Goal: Task Accomplishment & Management: Manage account settings

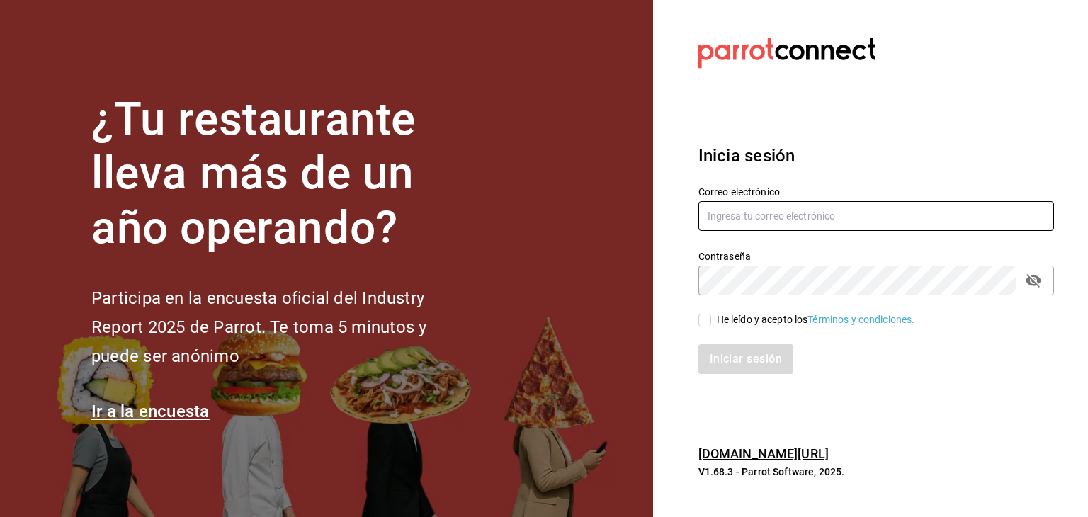
click at [801, 222] on input "text" at bounding box center [876, 216] width 356 height 30
type input "[PERSON_NAME][EMAIL_ADDRESS][DOMAIN_NAME]"
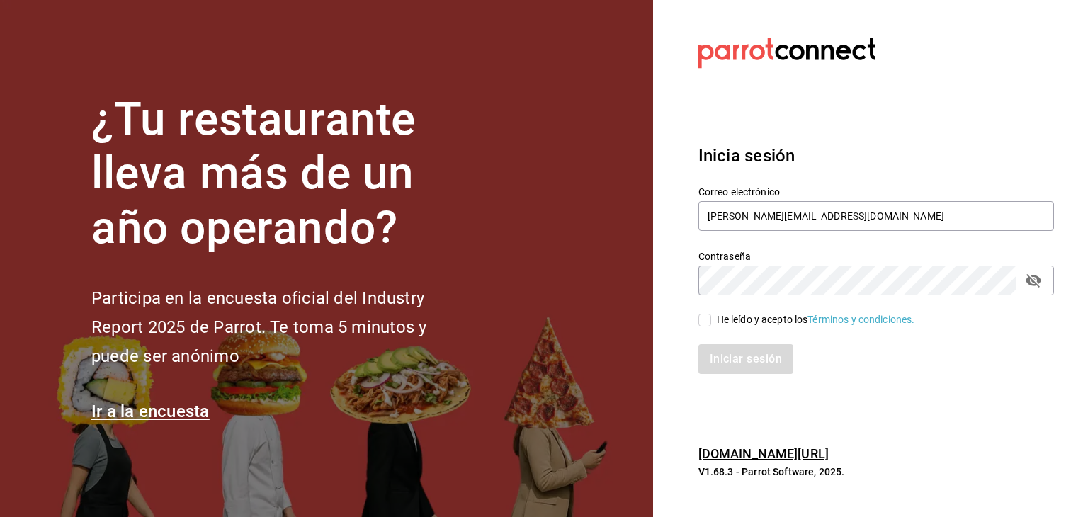
click at [700, 319] on div "He leído y acepto los Términos y condiciones." at bounding box center [867, 311] width 373 height 33
drag, startPoint x: 700, startPoint y: 319, endPoint x: 692, endPoint y: 302, distance: 19.0
click at [692, 302] on div "He leído y acepto los Términos y condiciones." at bounding box center [867, 311] width 373 height 33
click at [700, 314] on input "He leído y acepto los Términos y condiciones." at bounding box center [704, 320] width 13 height 13
checkbox input "true"
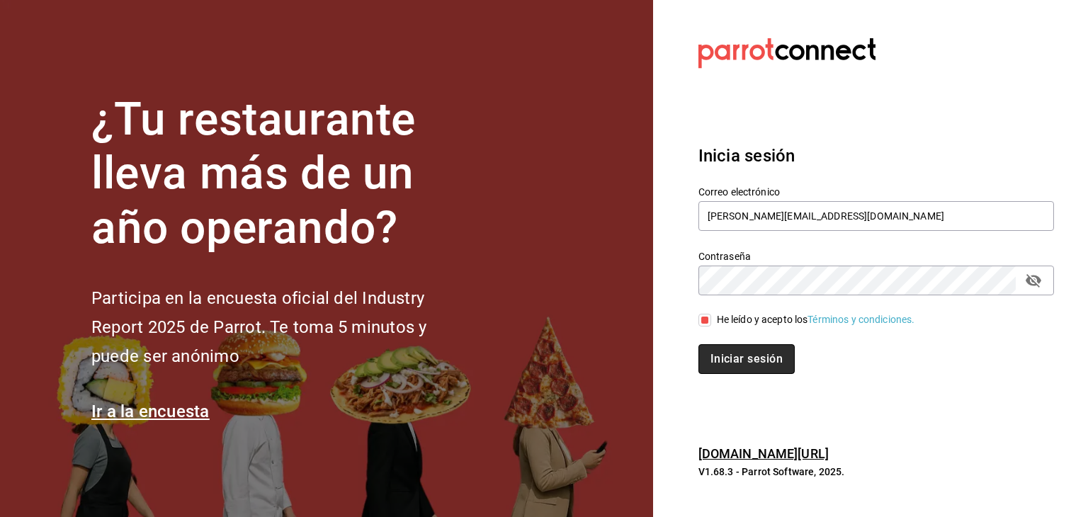
click at [722, 353] on button "Iniciar sesión" at bounding box center [746, 359] width 96 height 30
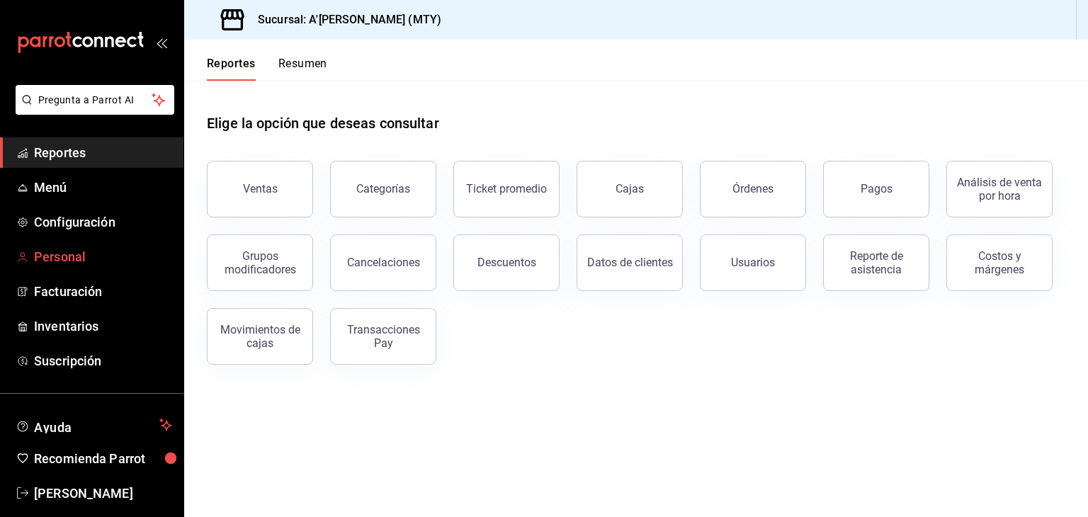
click at [68, 256] on span "Personal" at bounding box center [103, 256] width 138 height 19
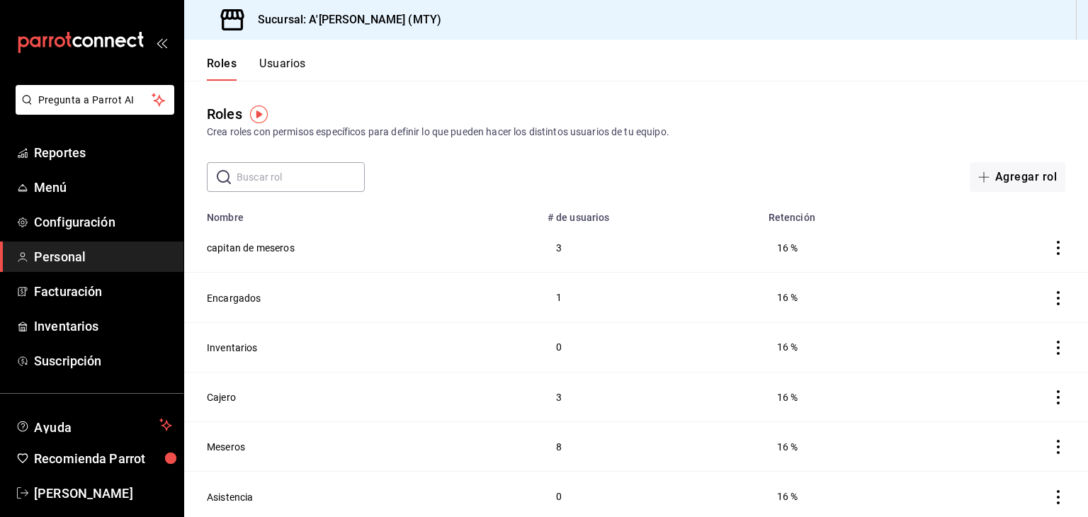
click at [703, 137] on div "Crea roles con permisos específicos para definir lo que pueden hacer los distin…" at bounding box center [636, 132] width 858 height 15
click at [286, 58] on button "Usuarios" at bounding box center [282, 69] width 47 height 24
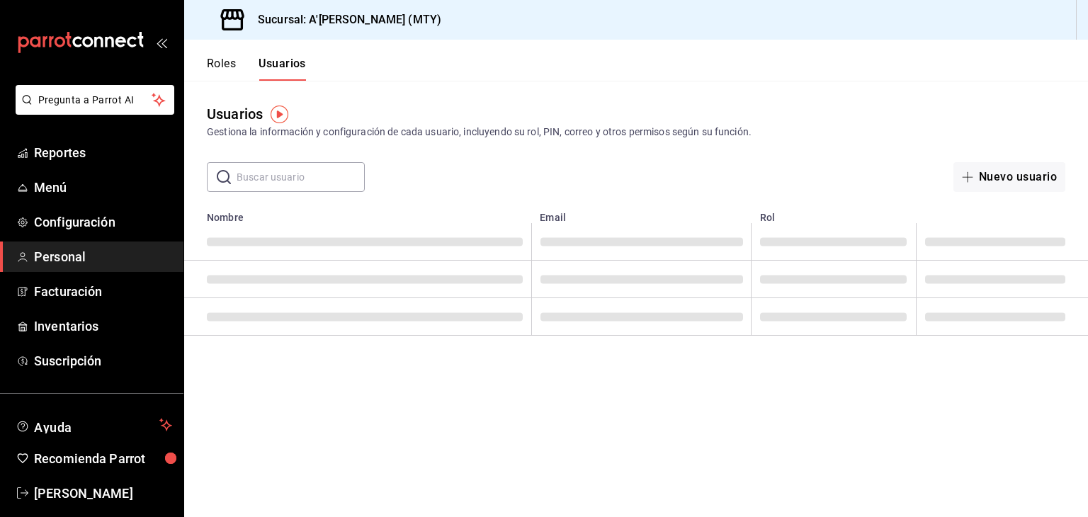
click at [283, 175] on input "text" at bounding box center [301, 177] width 128 height 28
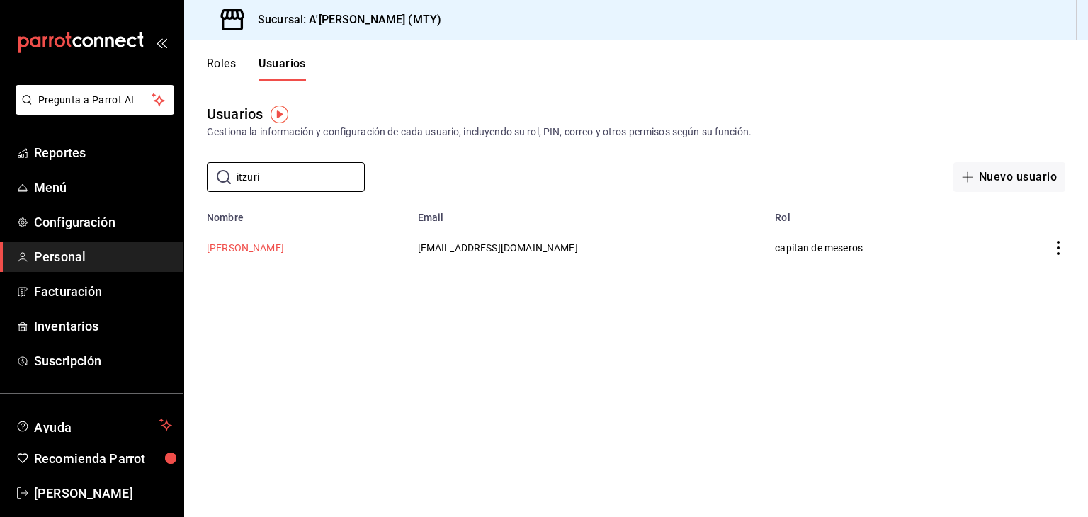
type input "itzuri"
click at [254, 243] on button "Itzuri Ramirez" at bounding box center [245, 248] width 77 height 14
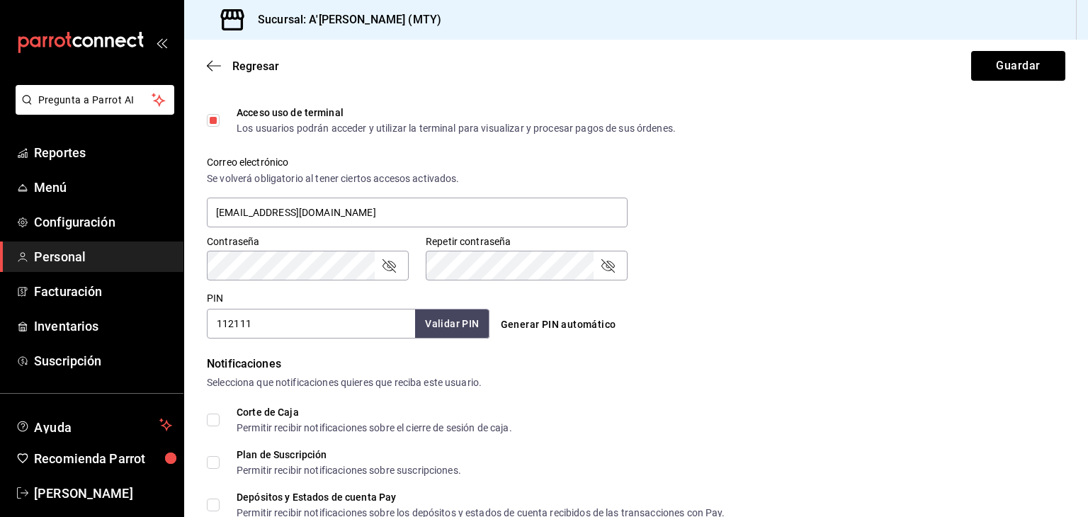
scroll to position [662, 0]
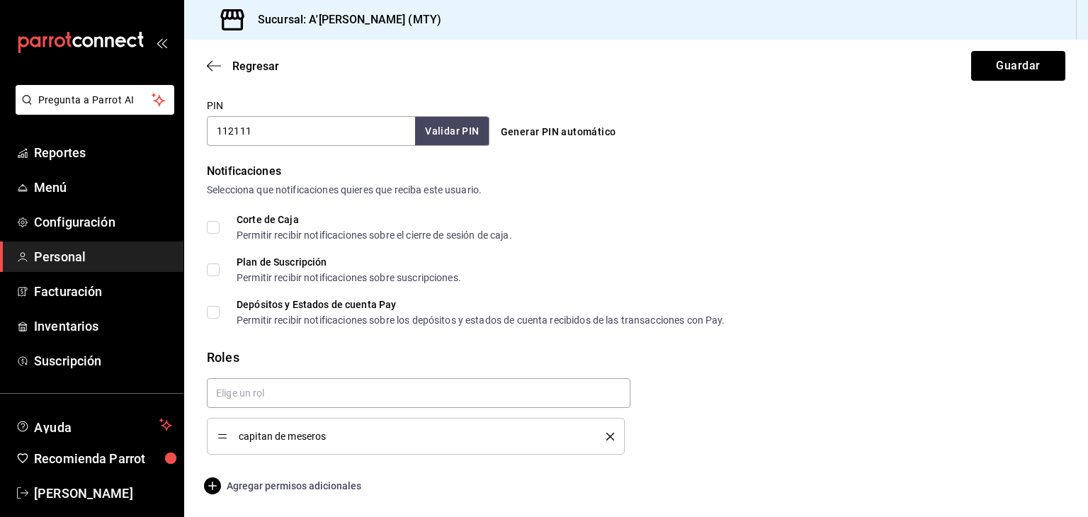
click at [261, 482] on span "Agregar permisos adicionales" at bounding box center [284, 485] width 154 height 17
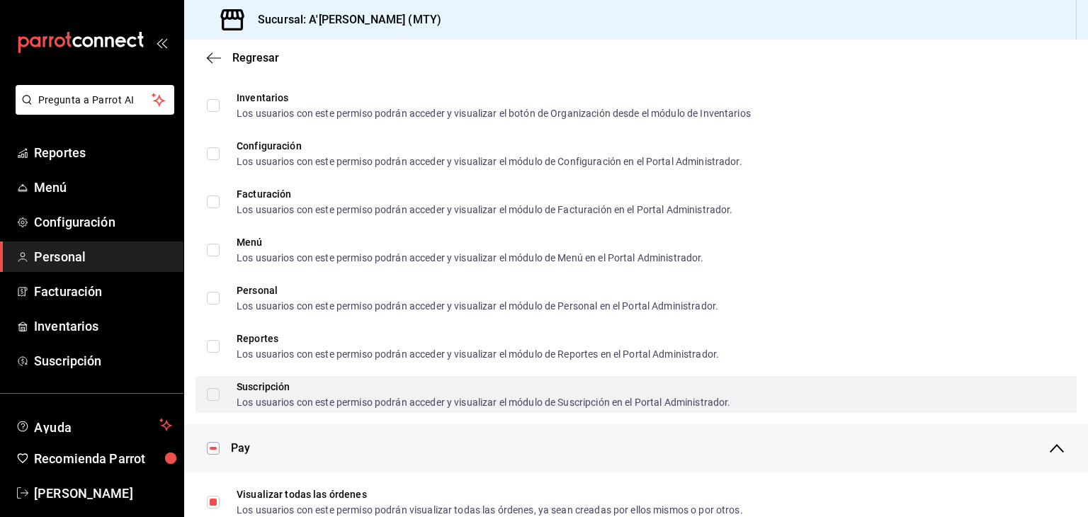
scroll to position [538, 0]
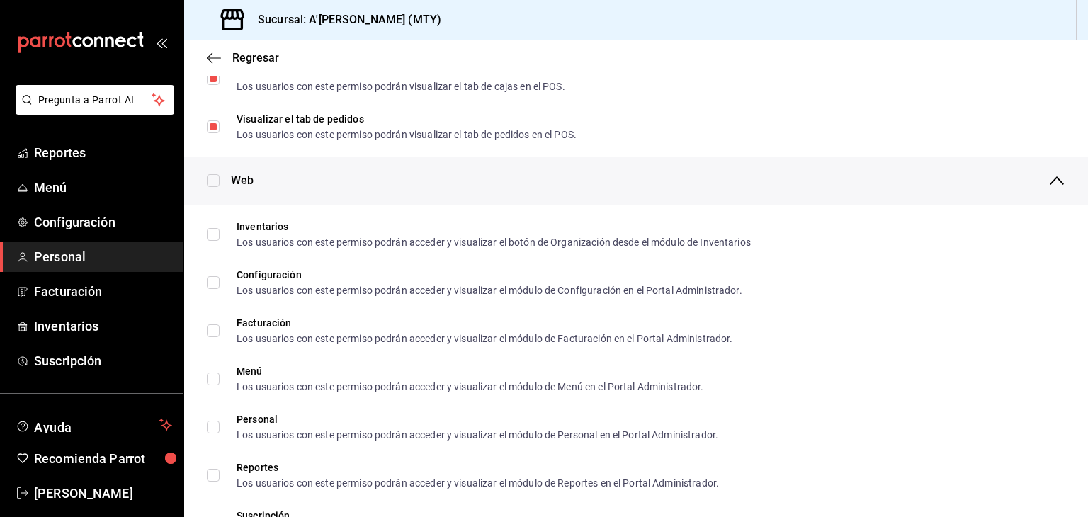
click at [241, 178] on span "Web" at bounding box center [242, 180] width 23 height 17
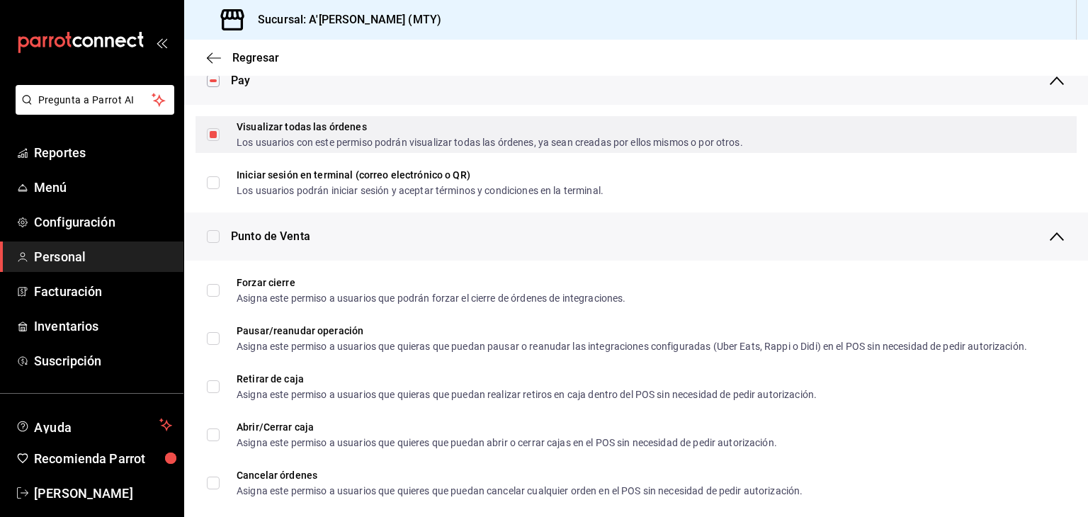
scroll to position [687, 0]
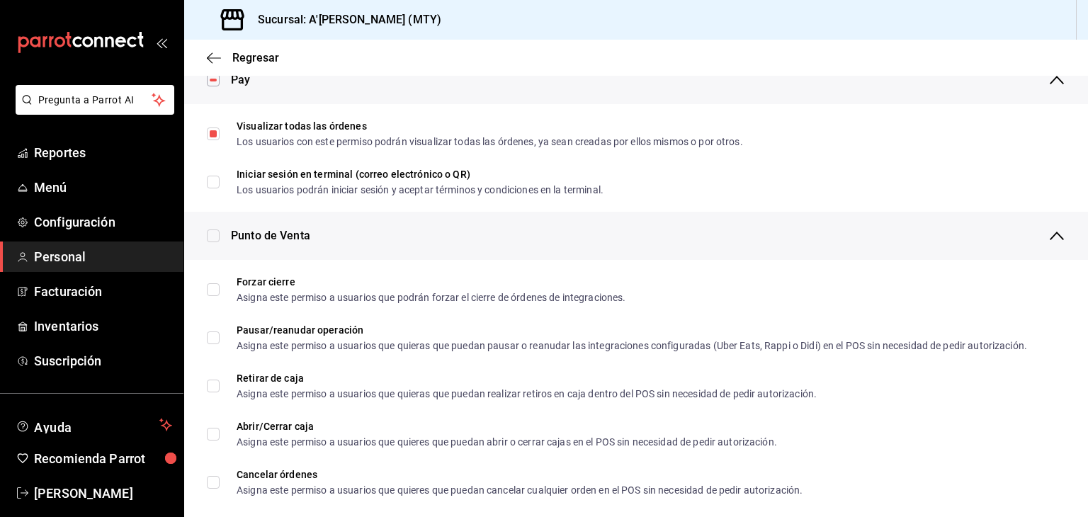
click at [281, 80] on div "Pay" at bounding box center [648, 80] width 834 height 48
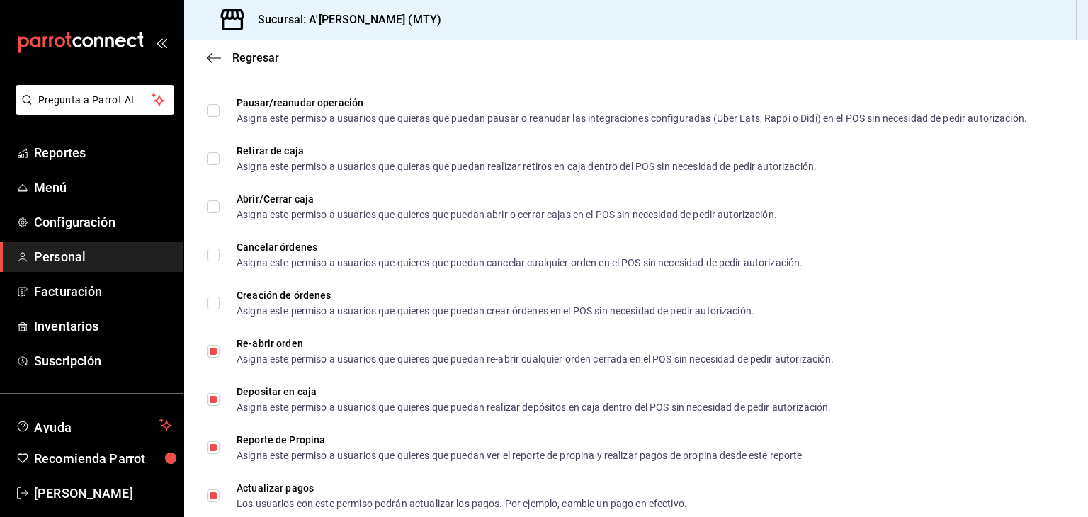
scroll to position [807, 0]
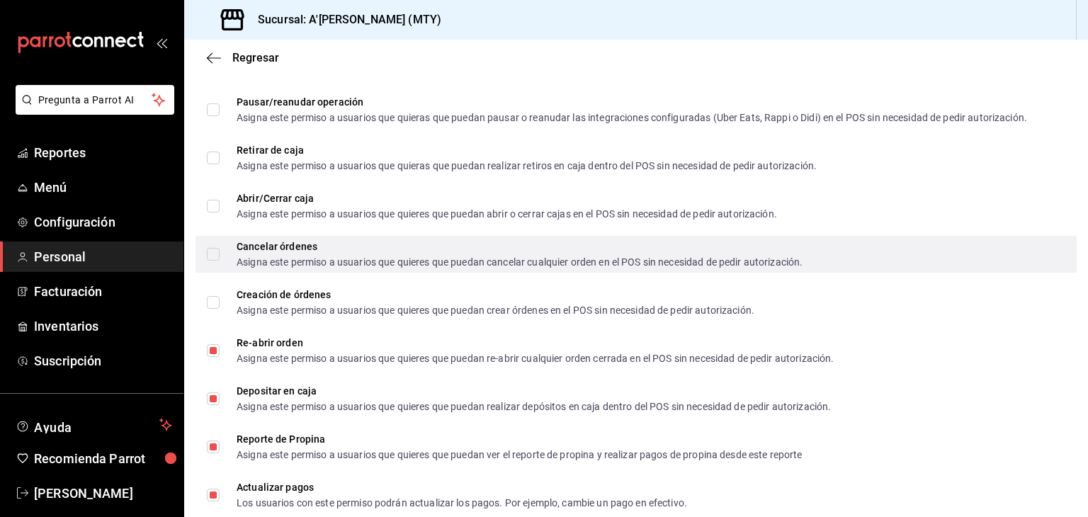
click at [211, 256] on input "Cancelar órdenes Asigna este permiso a usuarios que quieres que puedan cancelar…" at bounding box center [213, 254] width 13 height 13
checkbox input "true"
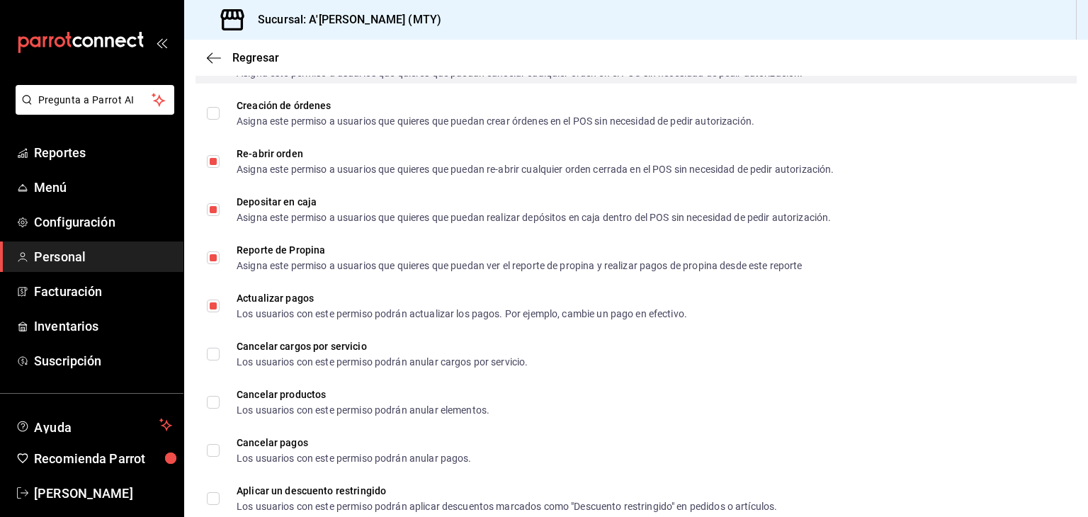
scroll to position [1000, 0]
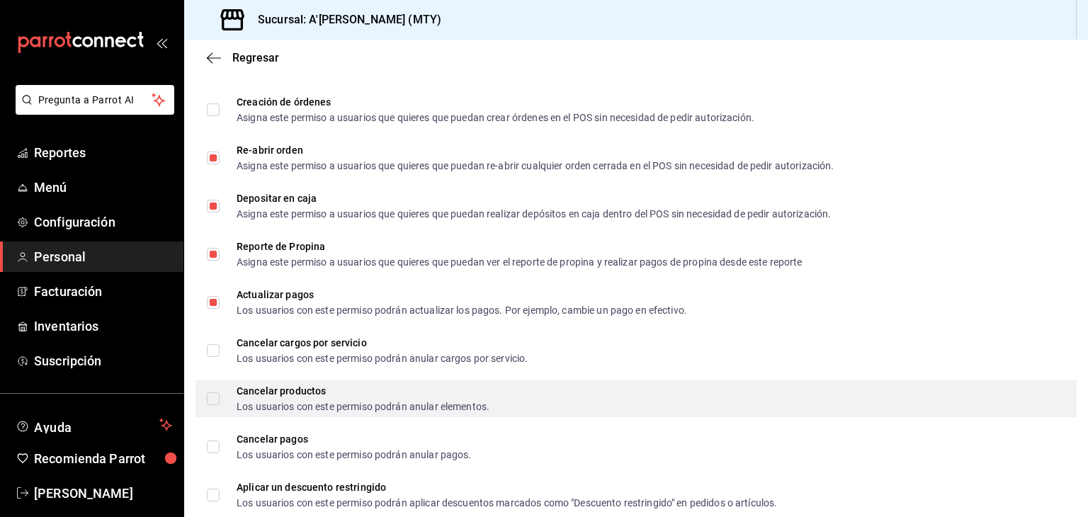
click at [214, 390] on label "Cancelar productos Los usuarios con este permiso podrán anular elementos." at bounding box center [348, 398] width 283 height 25
click at [214, 392] on input "Cancelar productos Los usuarios con este permiso podrán anular elementos." at bounding box center [213, 398] width 13 height 13
checkbox input "false"
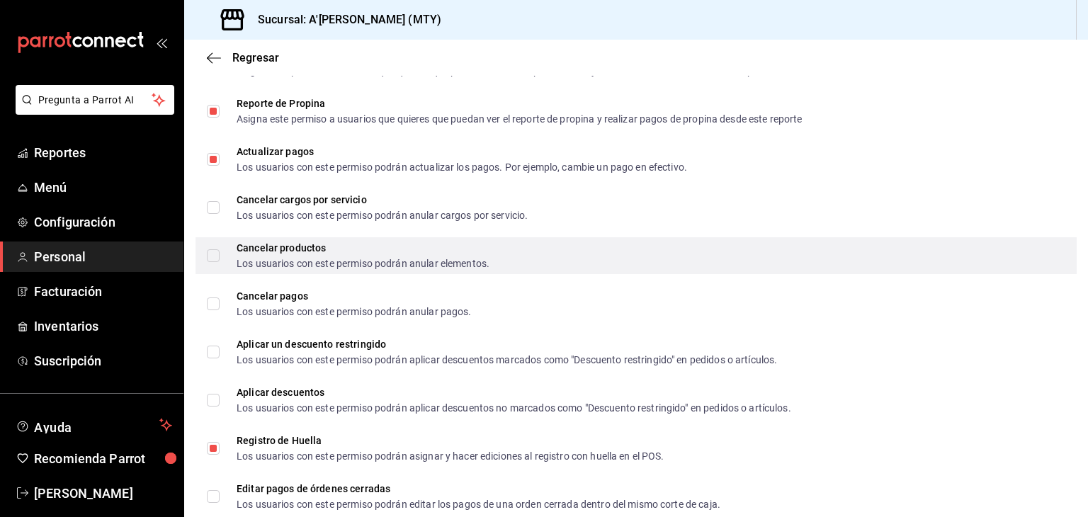
scroll to position [1145, 0]
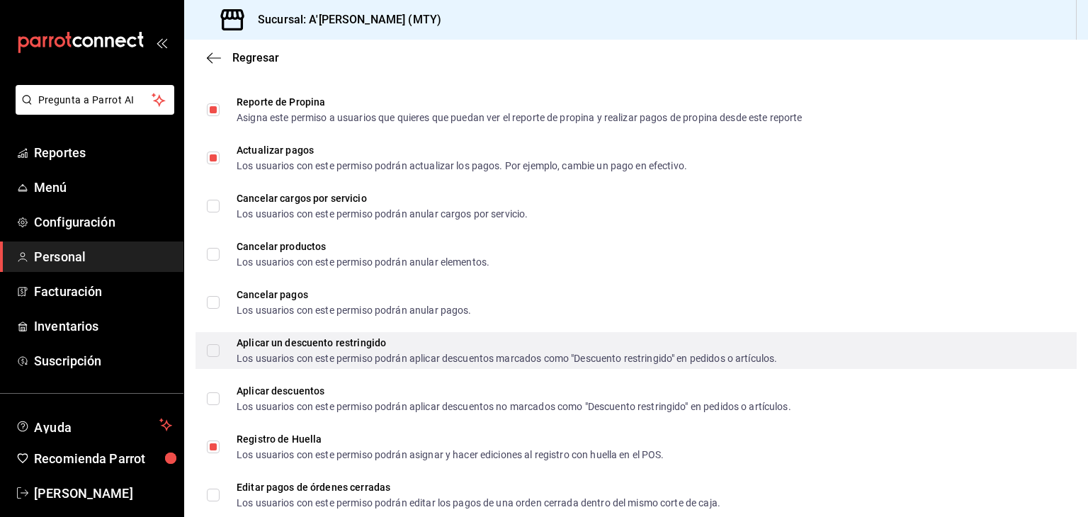
click at [232, 363] on div "Aplicar un descuento restringido Los usuarios con este permiso podrán aplicar d…" at bounding box center [635, 350] width 881 height 37
checkbox input "true"
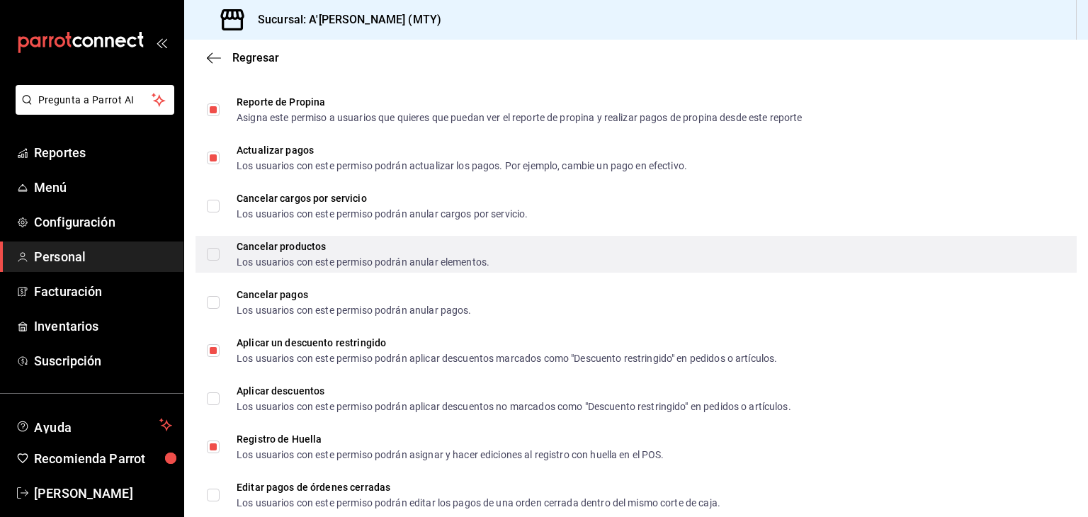
click at [227, 244] on span "Cancelar productos Los usuarios con este permiso podrán anular elementos." at bounding box center [355, 254] width 270 height 25
click at [220, 248] on input "Cancelar productos Los usuarios con este permiso podrán anular elementos." at bounding box center [213, 254] width 13 height 13
click at [212, 254] on input "Cancelar productos Los usuarios con este permiso podrán anular elementos." at bounding box center [213, 254] width 13 height 13
checkbox input "true"
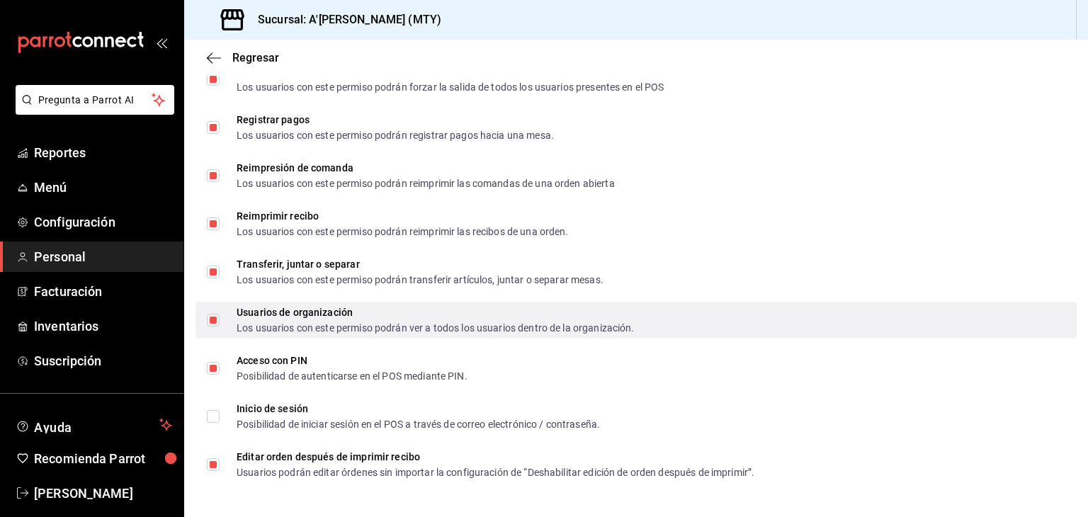
scroll to position [1431, 0]
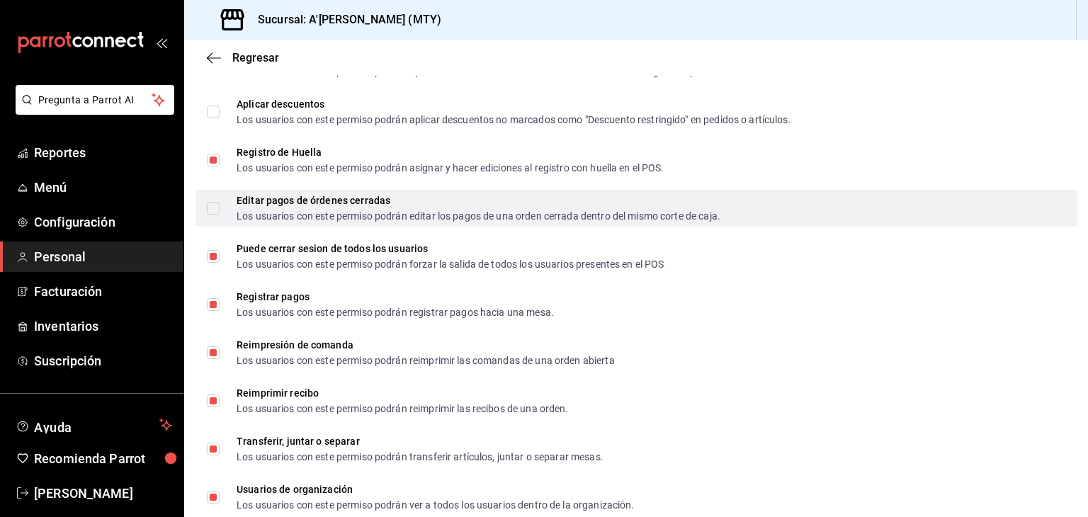
click at [212, 208] on input "Editar pagos de órdenes cerradas Los usuarios con este permiso podrán editar lo…" at bounding box center [213, 208] width 13 height 13
checkbox input "false"
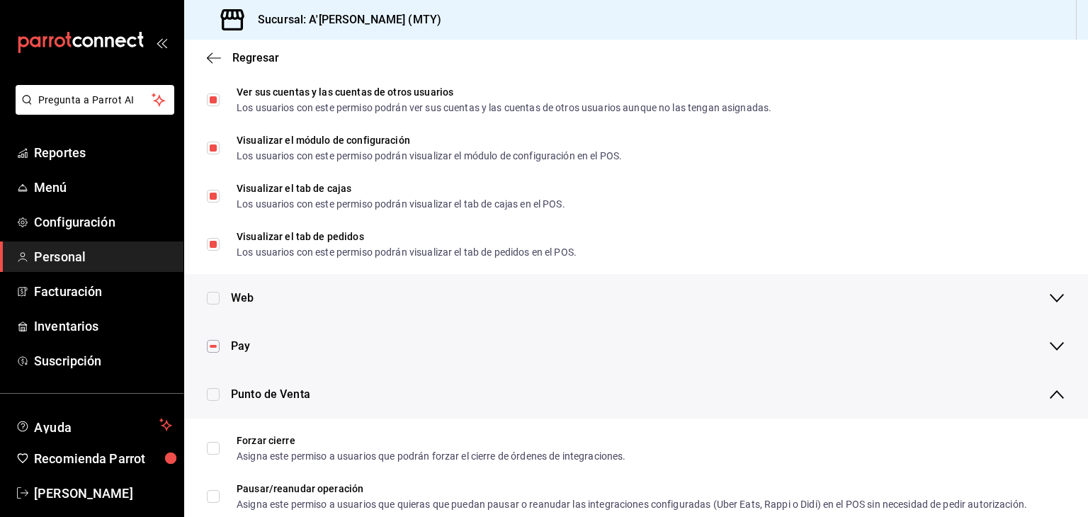
scroll to position [421, 0]
click at [288, 383] on div "Punto de Venta" at bounding box center [648, 394] width 834 height 48
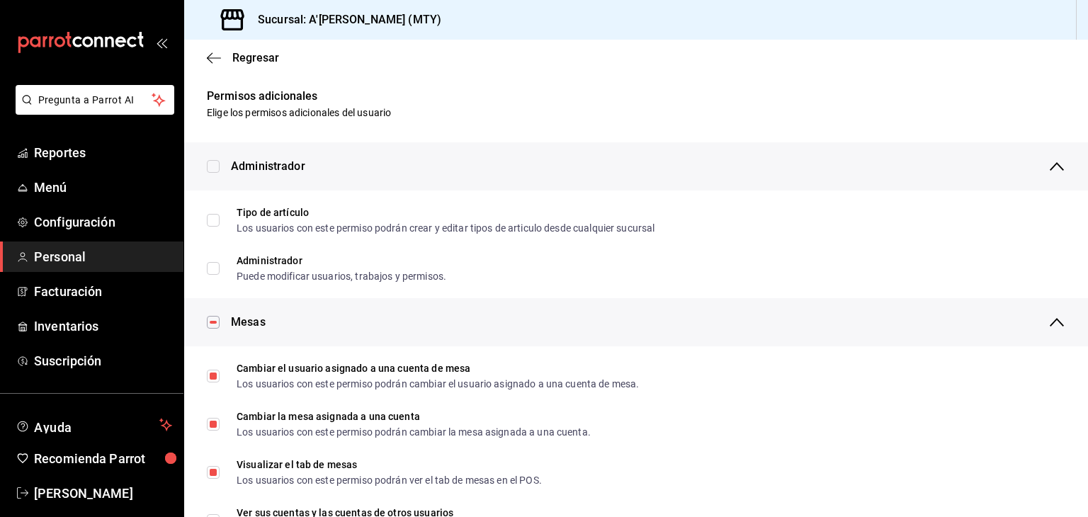
scroll to position [0, 0]
click at [239, 63] on span "Regresar" at bounding box center [255, 57] width 47 height 13
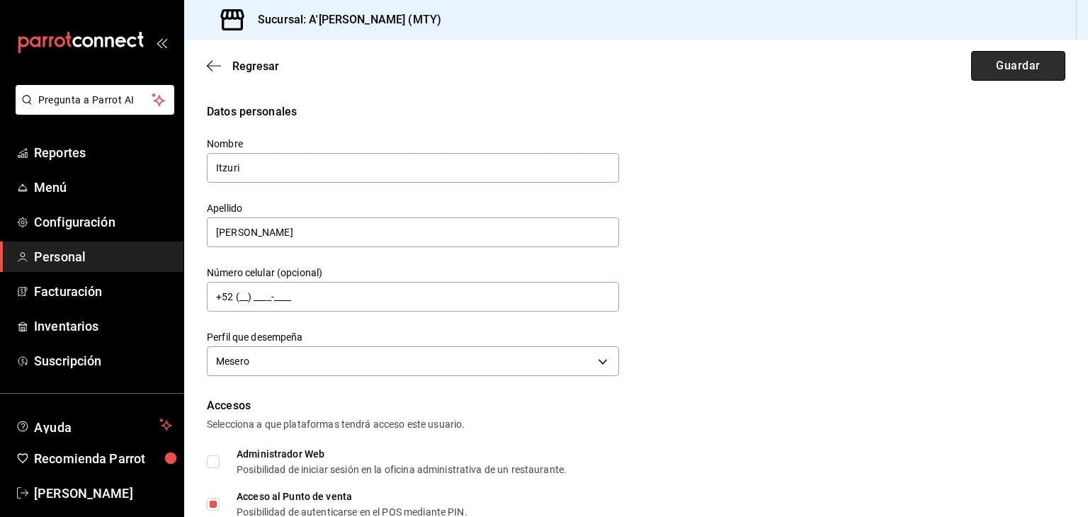
click at [1004, 67] on button "Guardar" at bounding box center [1018, 66] width 94 height 30
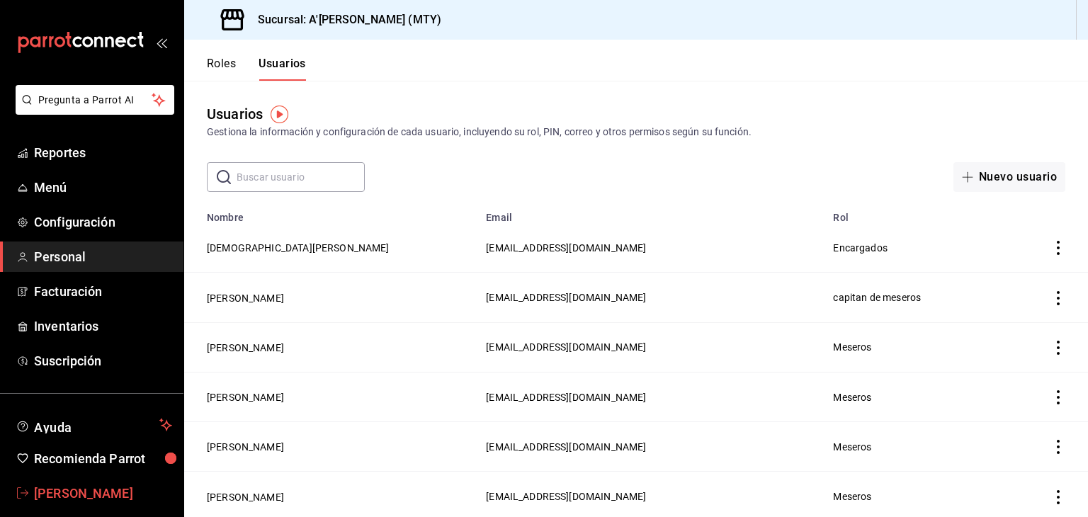
click at [69, 494] on span "Christy Ponce" at bounding box center [103, 493] width 138 height 19
